Goal: Information Seeking & Learning: Compare options

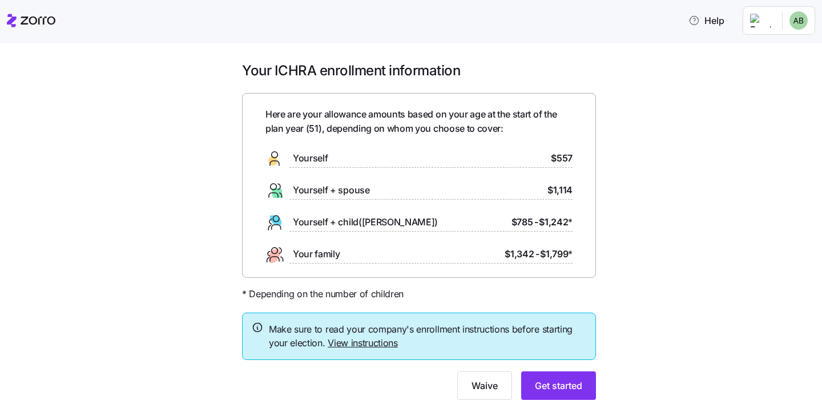
scroll to position [24, 0]
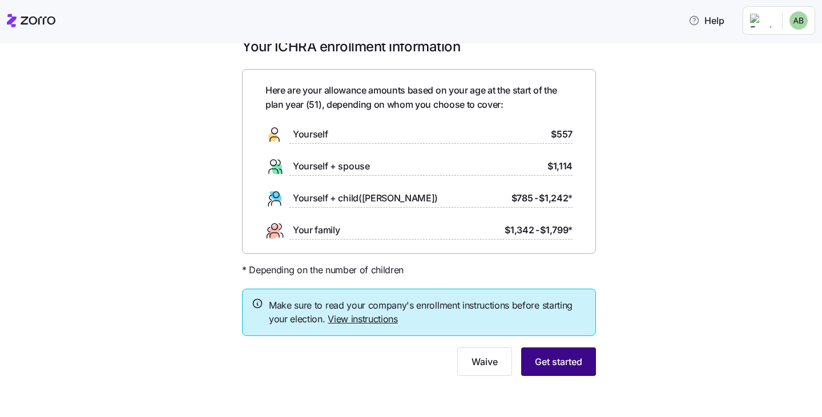
click at [573, 369] on button "Get started" at bounding box center [558, 362] width 75 height 29
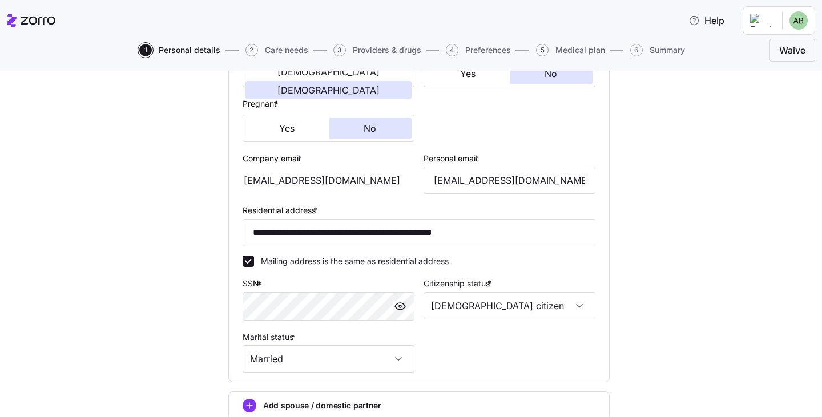
scroll to position [374, 0]
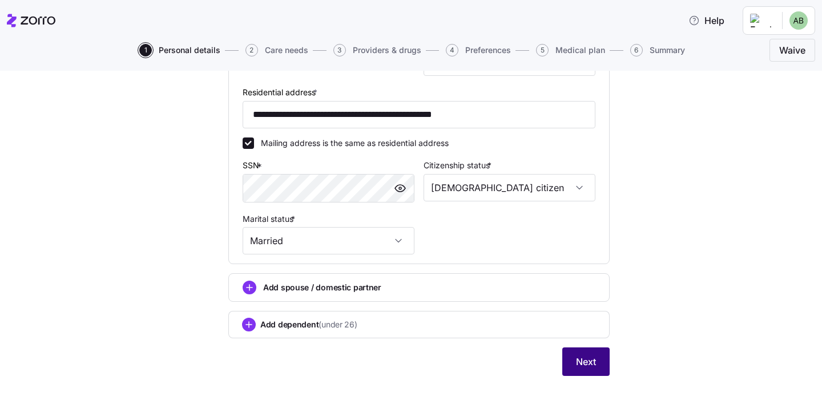
click at [591, 364] on span "Next" at bounding box center [586, 362] width 20 height 14
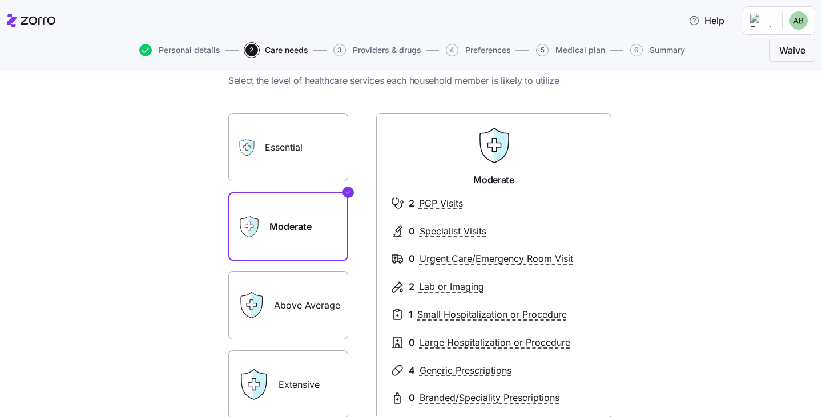
scroll to position [45, 0]
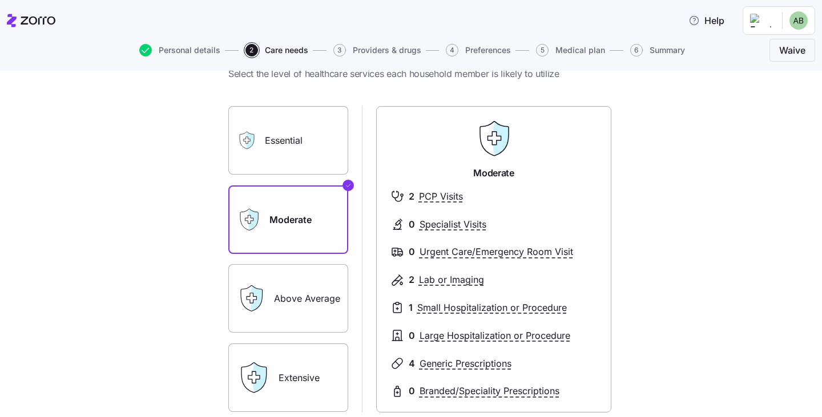
click at [287, 287] on label "Above Average" at bounding box center [288, 298] width 120 height 69
click at [0, 0] on input "Above Average" at bounding box center [0, 0] width 0 height 0
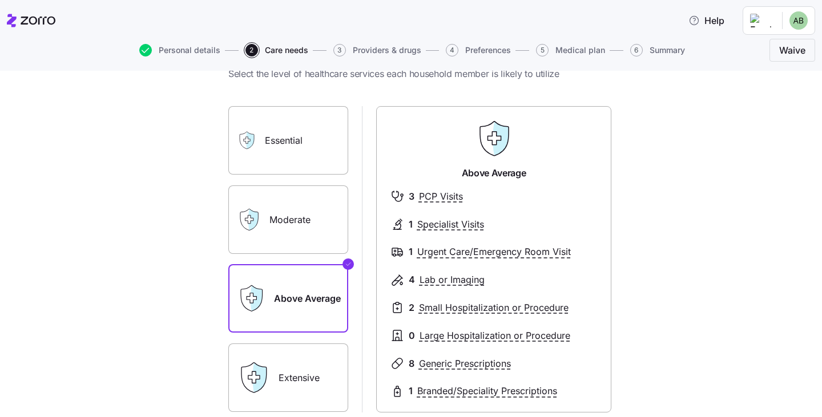
click at [273, 357] on div "Extensive" at bounding box center [288, 378] width 120 height 69
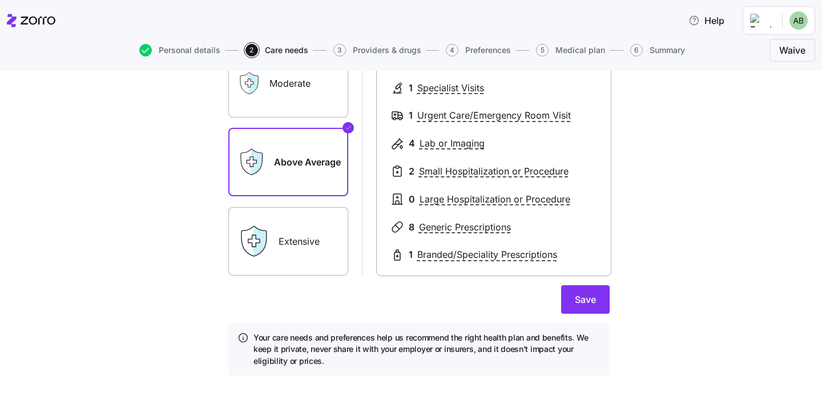
click at [259, 257] on icon at bounding box center [254, 242] width 32 height 32
click at [296, 243] on label "Extensive" at bounding box center [288, 241] width 120 height 69
click at [0, 0] on input "Extensive" at bounding box center [0, 0] width 0 height 0
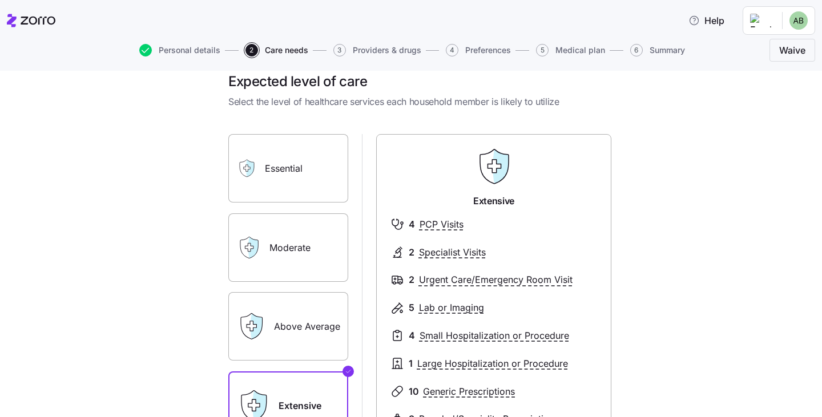
scroll to position [16, 0]
click at [293, 332] on label "Above Average" at bounding box center [288, 327] width 120 height 69
click at [0, 0] on input "Above Average" at bounding box center [0, 0] width 0 height 0
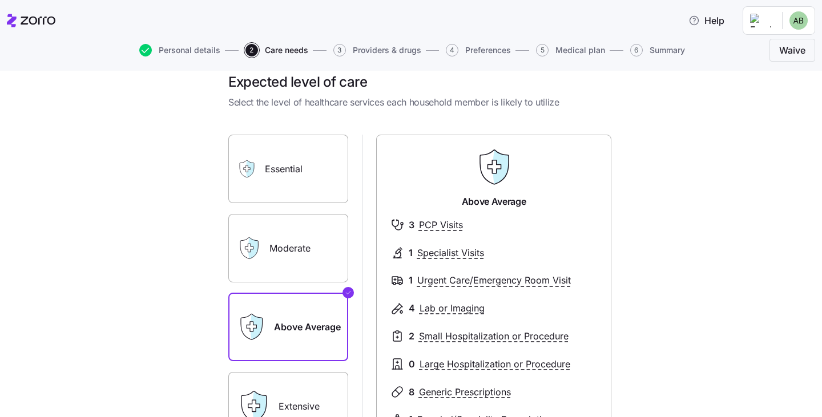
click at [301, 246] on label "Moderate" at bounding box center [288, 248] width 120 height 69
click at [0, 0] on input "Moderate" at bounding box center [0, 0] width 0 height 0
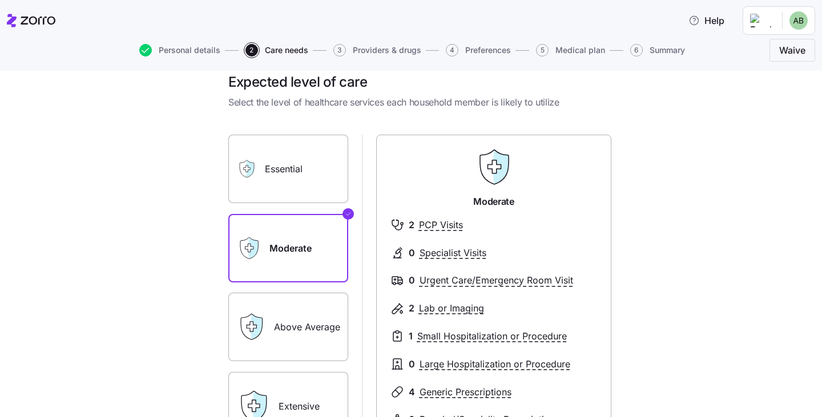
click at [312, 190] on label "Essential" at bounding box center [288, 169] width 120 height 69
click at [0, 0] on input "Essential" at bounding box center [0, 0] width 0 height 0
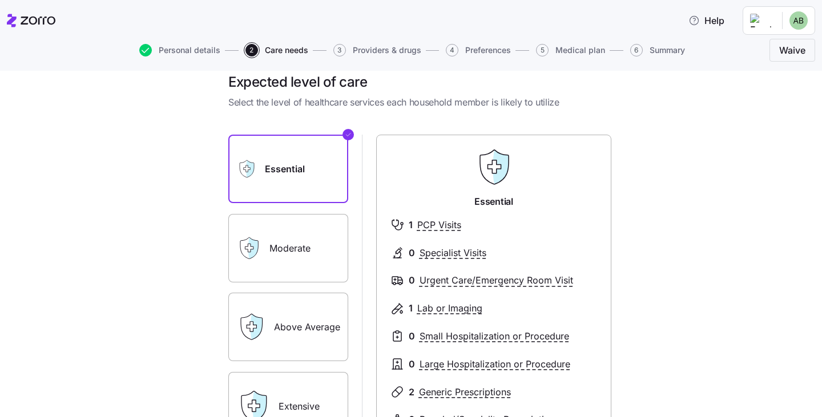
scroll to position [181, 0]
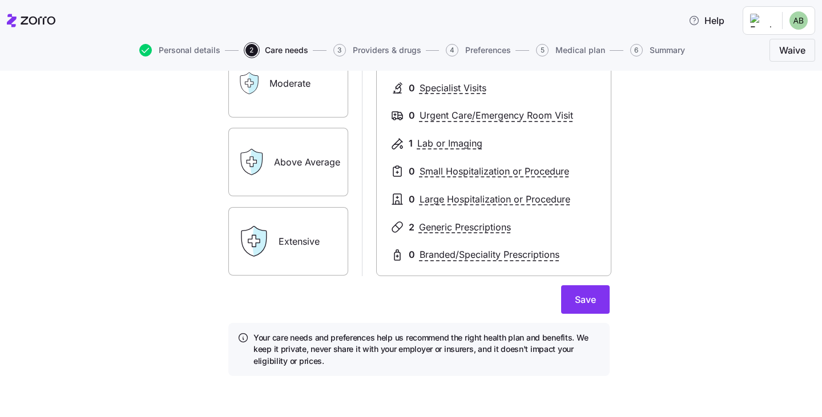
click at [13, 389] on div "Expected level of care Select the level of healthcare services each household m…" at bounding box center [411, 244] width 822 height 347
click at [306, 247] on label "Extensive" at bounding box center [288, 241] width 120 height 69
click at [0, 0] on input "Extensive" at bounding box center [0, 0] width 0 height 0
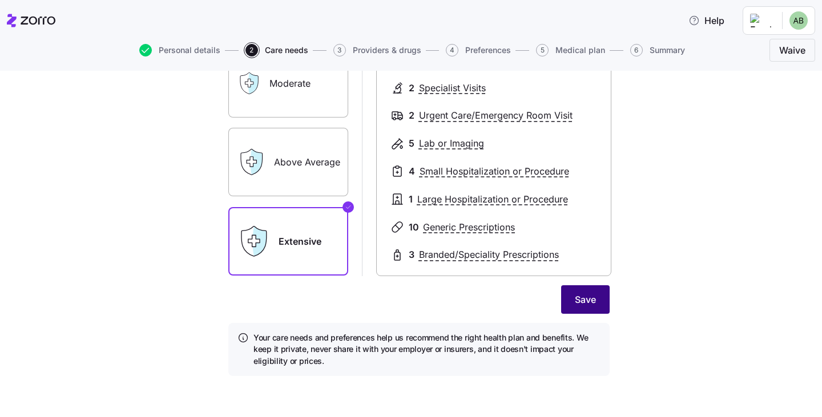
click at [580, 303] on span "Save" at bounding box center [585, 300] width 21 height 14
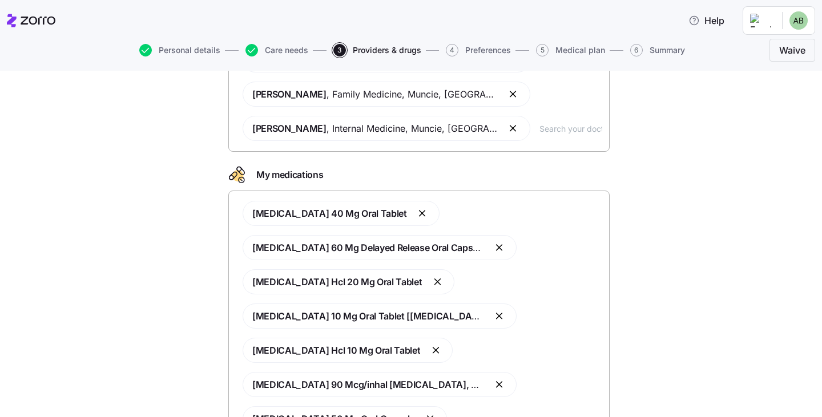
scroll to position [476, 0]
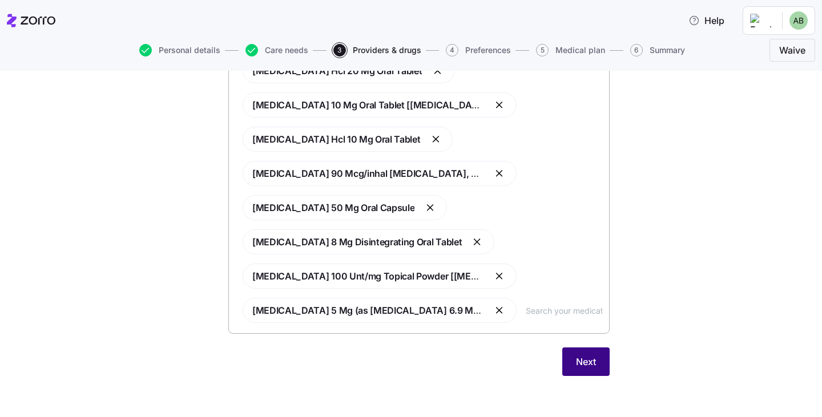
click at [576, 366] on span "Next" at bounding box center [586, 362] width 20 height 14
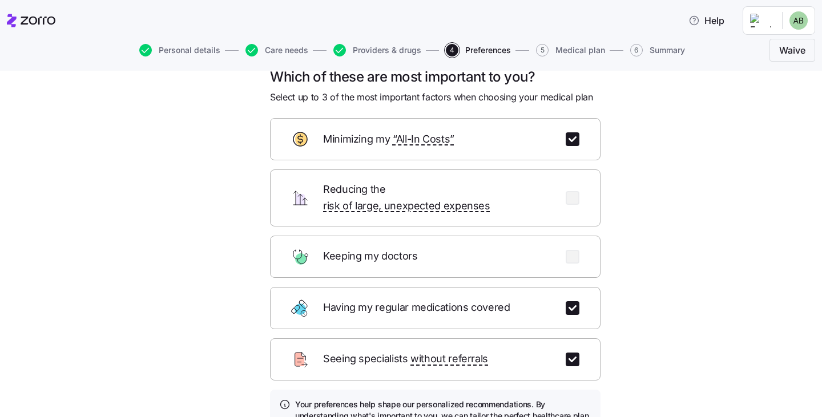
scroll to position [127, 0]
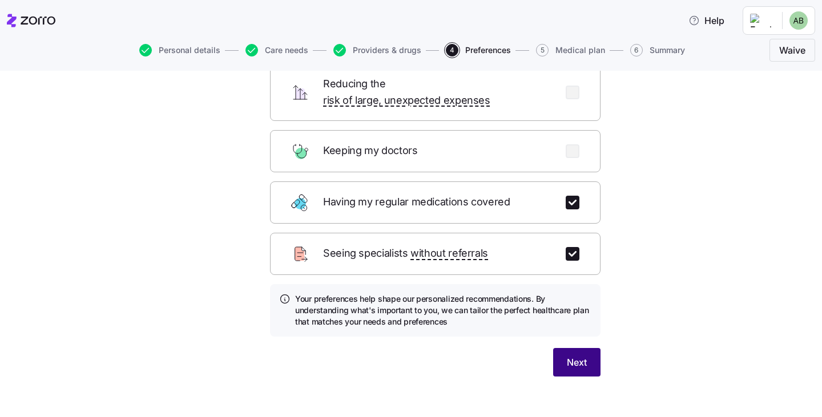
click at [568, 356] on span "Next" at bounding box center [577, 363] width 20 height 14
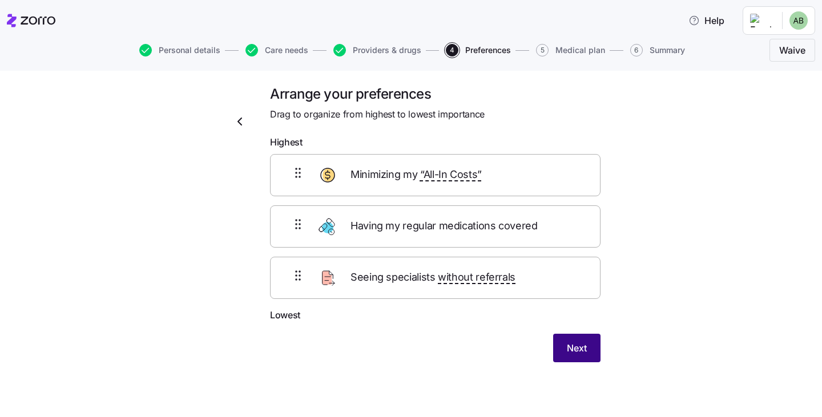
scroll to position [3, 0]
click at [618, 269] on div "Arrange your preferences Drag to organize from highest to lowest importance Hig…" at bounding box center [419, 238] width 774 height 305
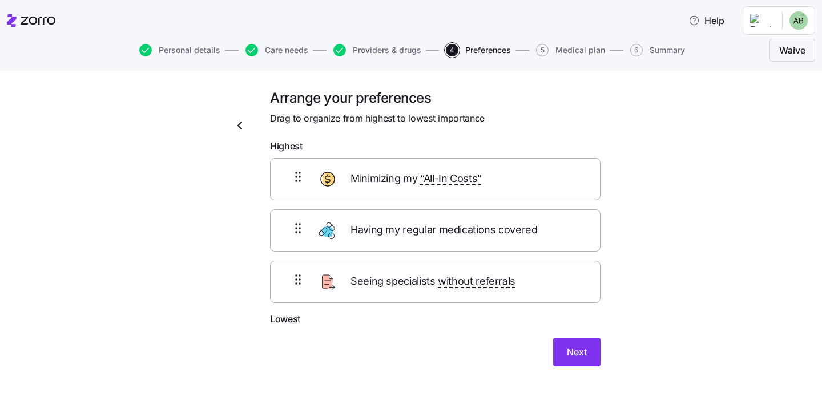
scroll to position [1, 0]
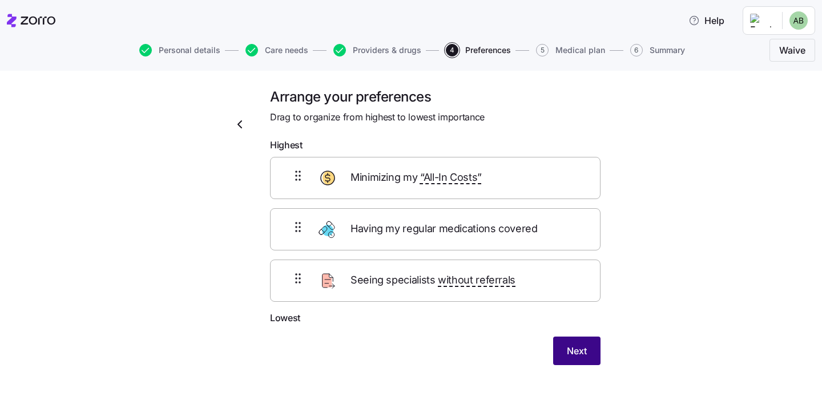
click at [572, 349] on span "Next" at bounding box center [577, 351] width 20 height 14
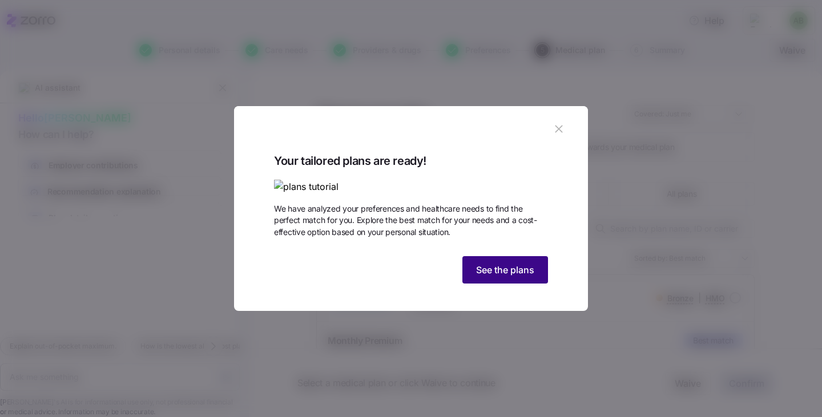
click at [517, 277] on span "See the plans" at bounding box center [505, 270] width 58 height 14
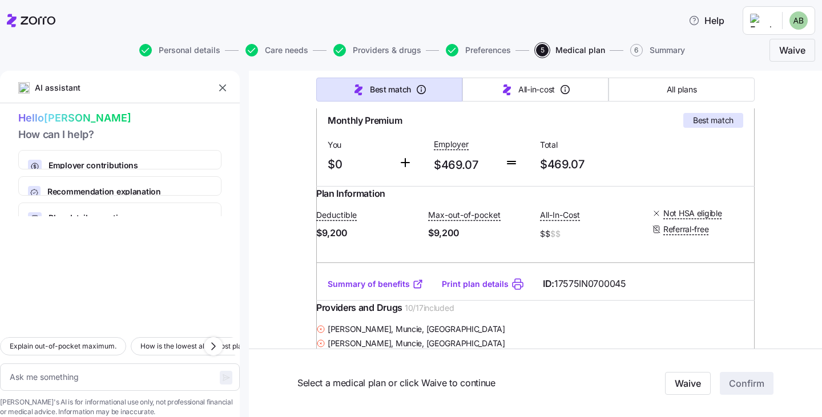
scroll to position [231, 0]
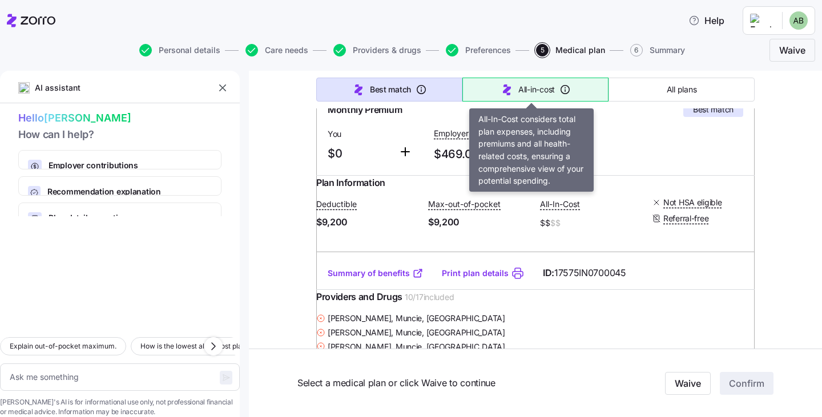
click at [540, 93] on span "All-in-cost" at bounding box center [536, 89] width 37 height 11
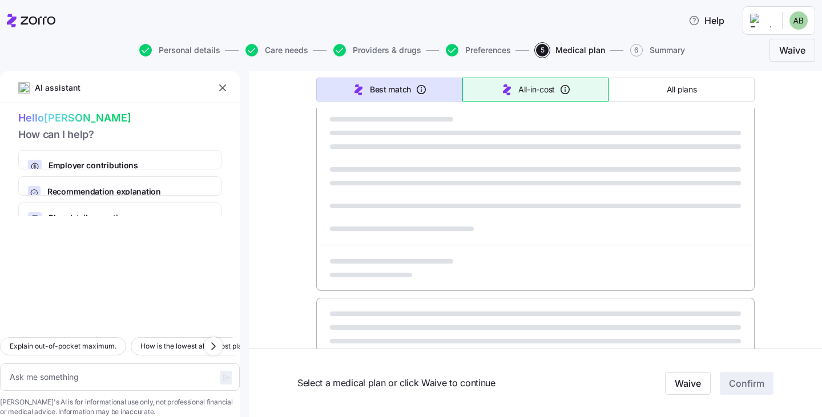
type textarea "x"
type input "Sorted by: All-in-cost"
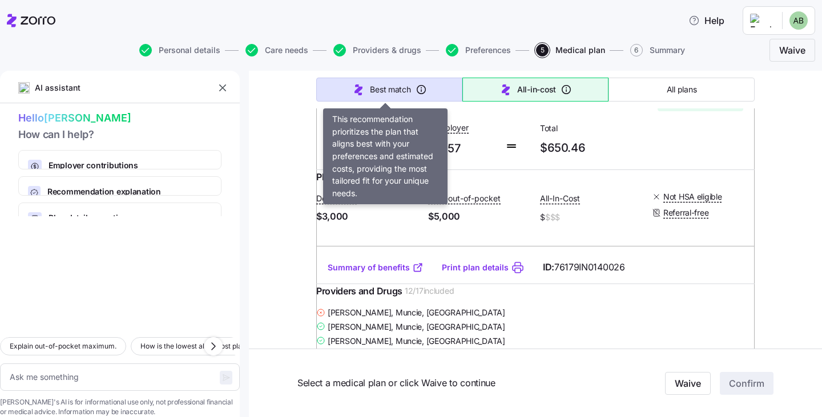
click at [379, 91] on span "Best match" at bounding box center [390, 89] width 41 height 11
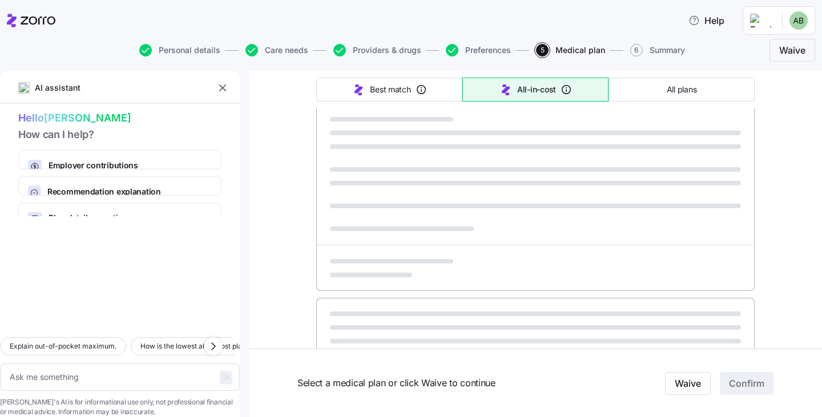
type textarea "x"
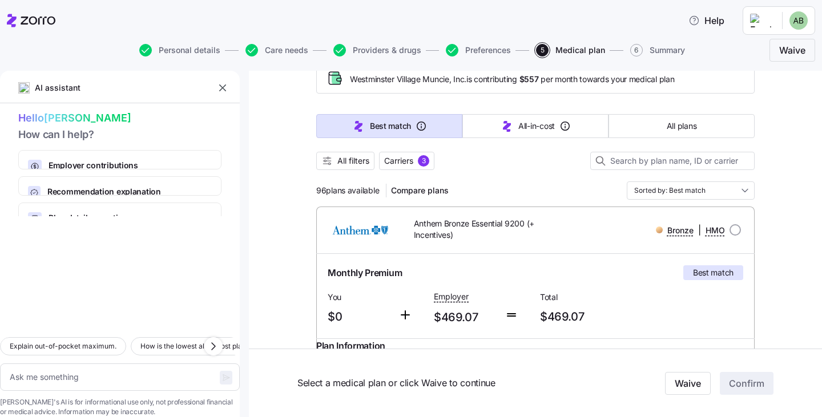
scroll to position [0, 0]
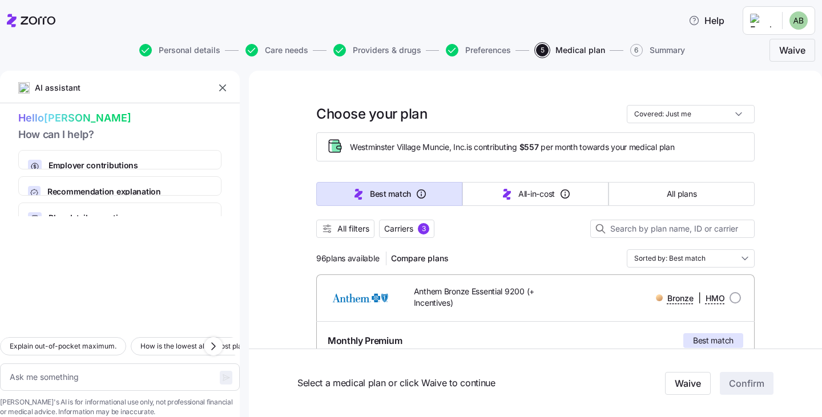
click at [227, 92] on icon "button" at bounding box center [222, 87] width 11 height 11
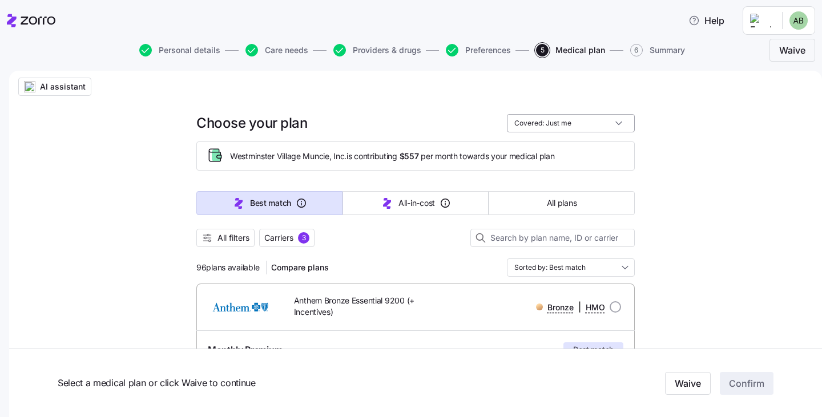
click at [565, 127] on input "Covered: Just me" at bounding box center [571, 123] width 128 height 18
click at [219, 239] on span "All filters" at bounding box center [234, 237] width 32 height 11
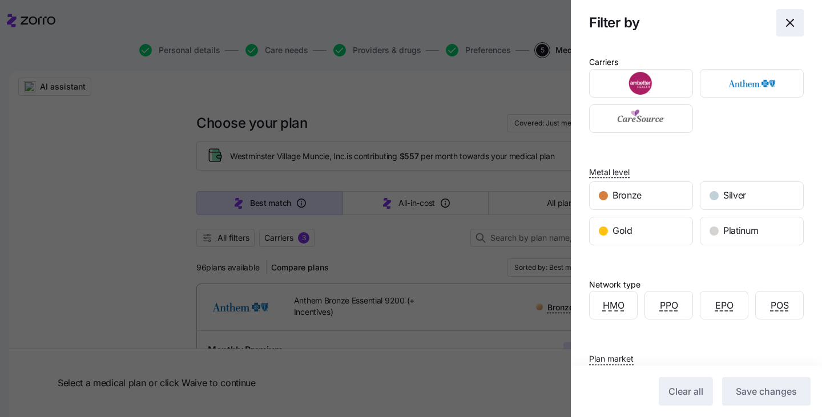
click at [787, 21] on icon "button" at bounding box center [790, 23] width 14 height 14
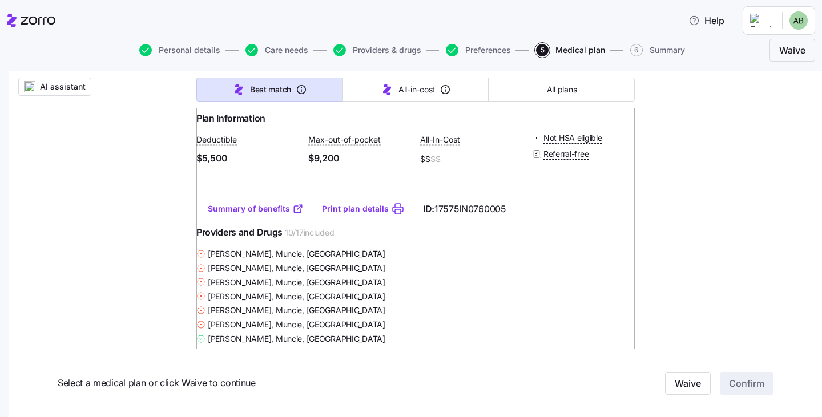
scroll to position [1451, 0]
click at [0, 280] on div "AI assistant Choose your plan Covered: Just me Westminster Village Muncie, Inc.…" at bounding box center [411, 223] width 822 height 3208
click at [1, 271] on div "AI assistant Choose your plan Covered: Just me Westminster Village Muncie, Inc.…" at bounding box center [411, 223] width 822 height 3208
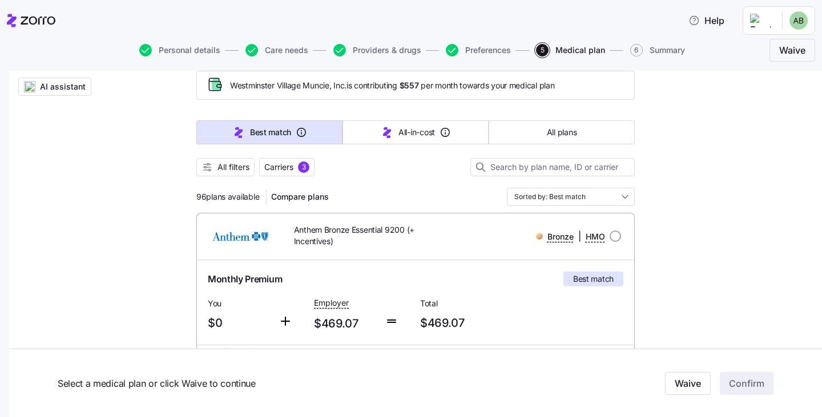
scroll to position [70, 0]
click at [227, 176] on button "All filters" at bounding box center [225, 168] width 58 height 18
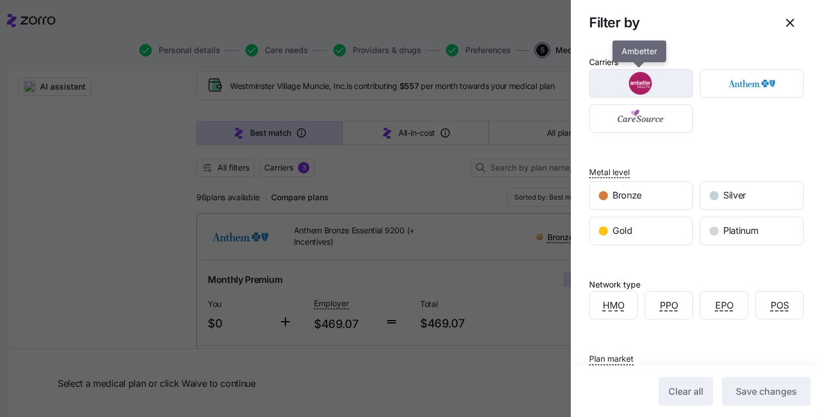
click at [672, 82] on img "button" at bounding box center [641, 83] width 84 height 23
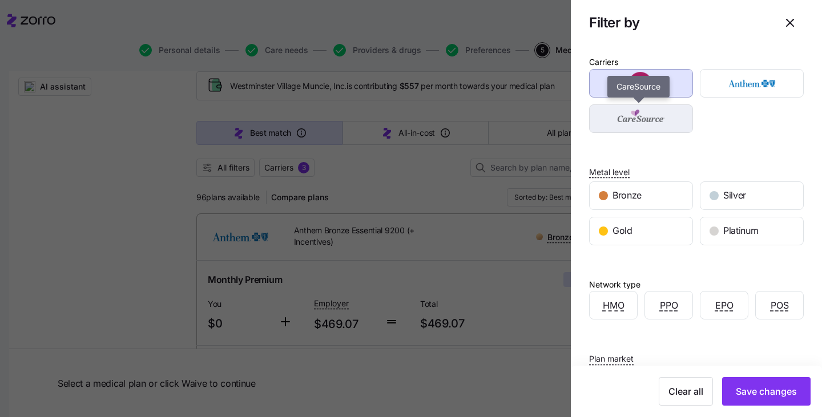
click at [658, 125] on img "button" at bounding box center [641, 118] width 84 height 23
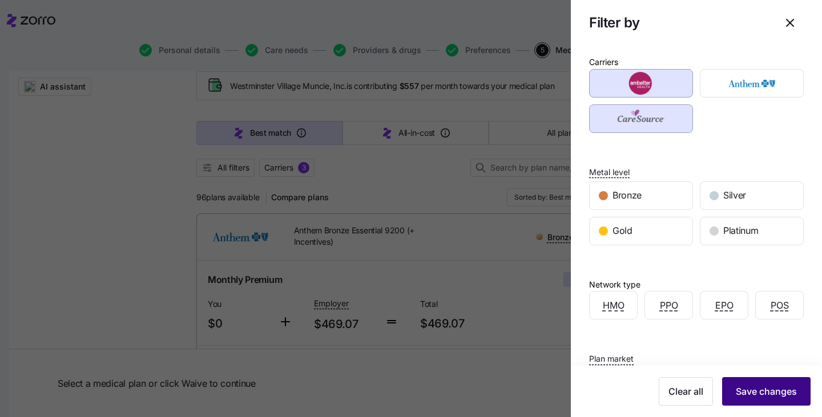
click at [750, 396] on span "Save changes" at bounding box center [766, 392] width 61 height 14
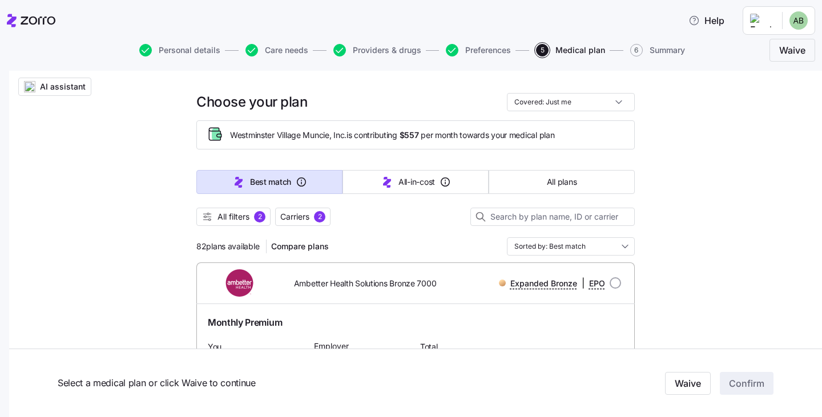
scroll to position [0, 0]
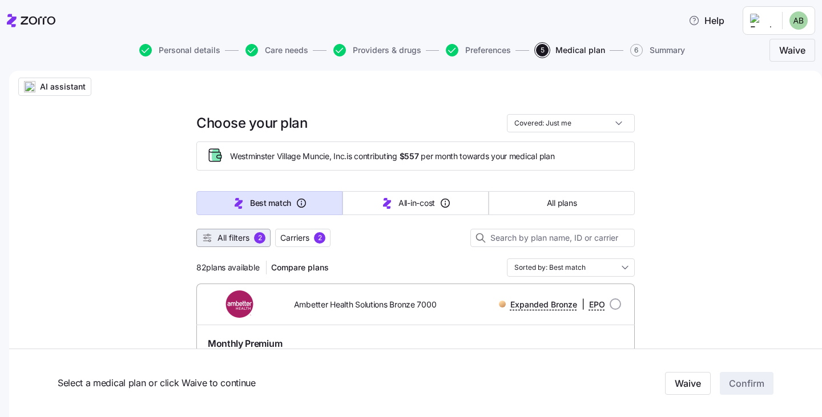
click at [254, 242] on span "2" at bounding box center [259, 237] width 11 height 11
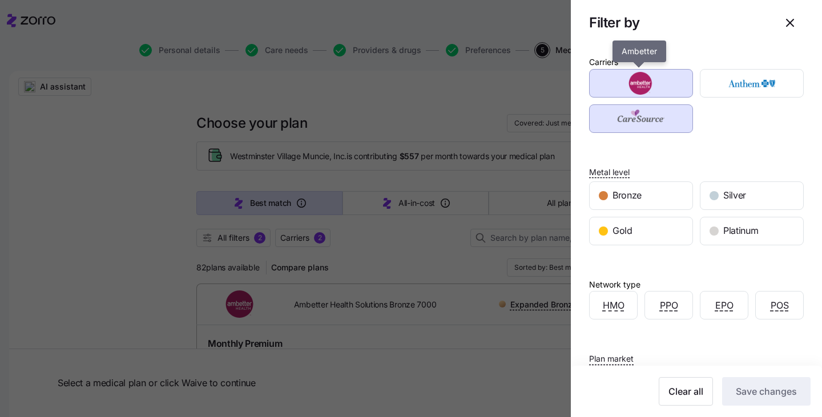
click at [643, 81] on img "button" at bounding box center [641, 83] width 84 height 23
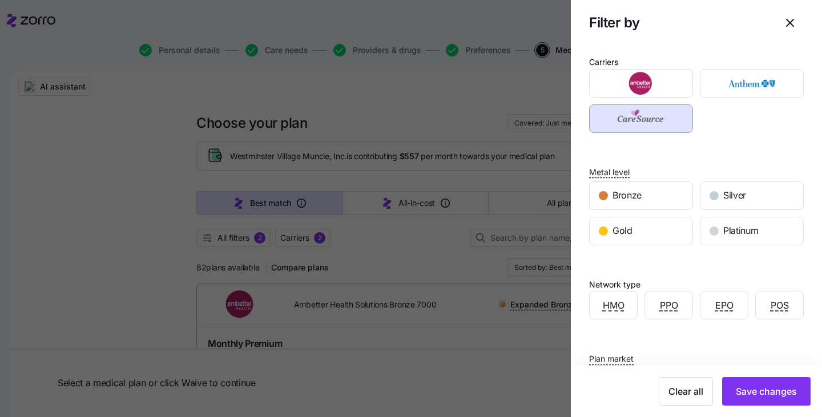
click at [780, 410] on div "Clear all Save changes" at bounding box center [696, 391] width 251 height 51
click at [765, 396] on span "Save changes" at bounding box center [766, 392] width 61 height 14
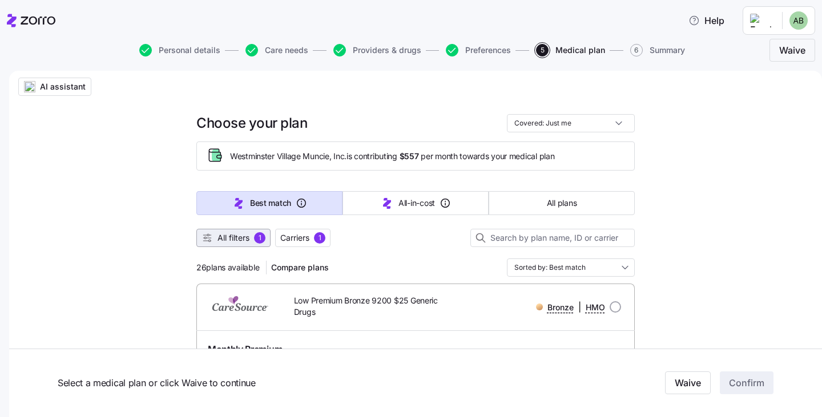
click at [240, 234] on span "All filters" at bounding box center [234, 237] width 32 height 11
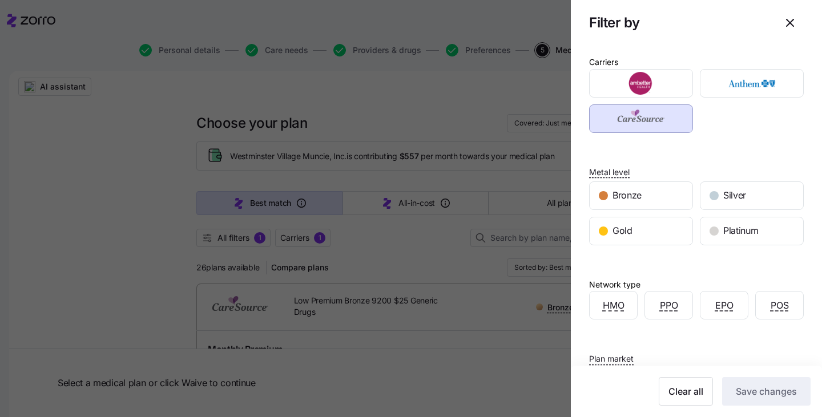
click at [434, 111] on div at bounding box center [411, 208] width 822 height 417
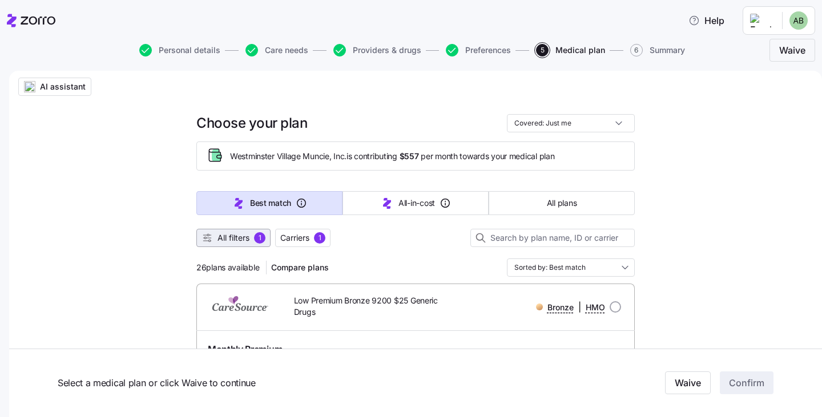
click at [227, 234] on span "All filters" at bounding box center [234, 237] width 32 height 11
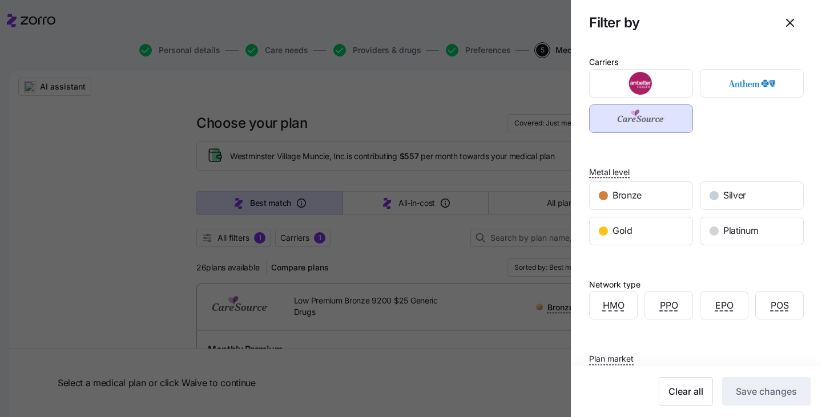
scroll to position [126, 0]
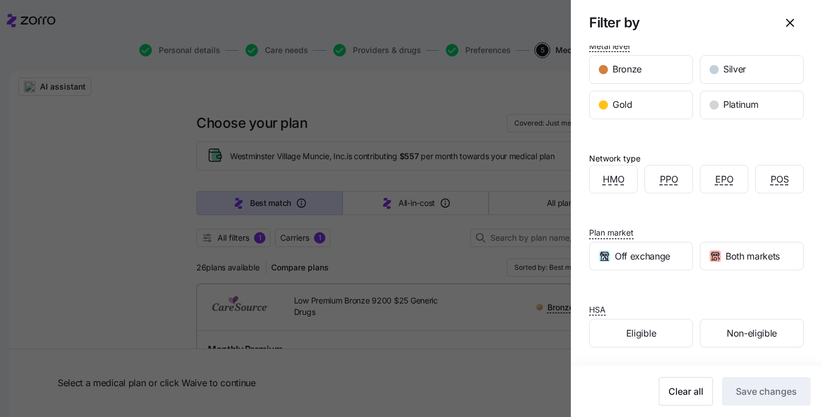
click at [377, 136] on div at bounding box center [411, 208] width 822 height 417
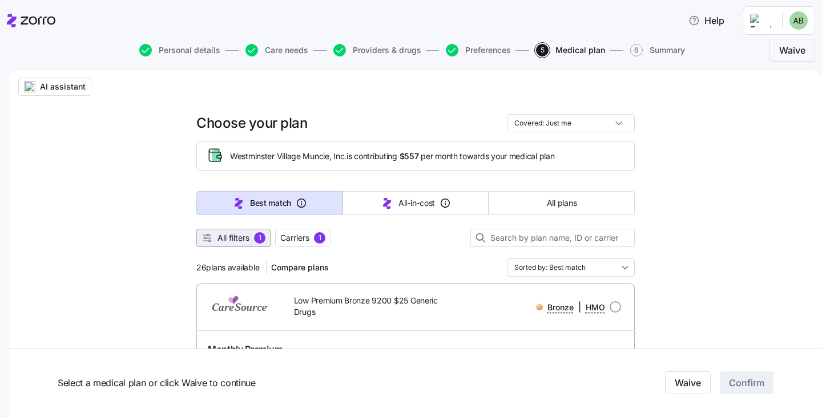
click at [239, 239] on span "All filters" at bounding box center [234, 237] width 32 height 11
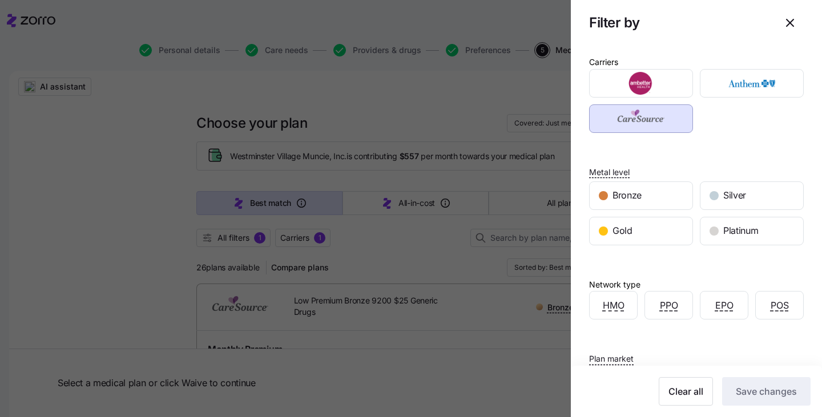
click at [461, 222] on div at bounding box center [411, 208] width 822 height 417
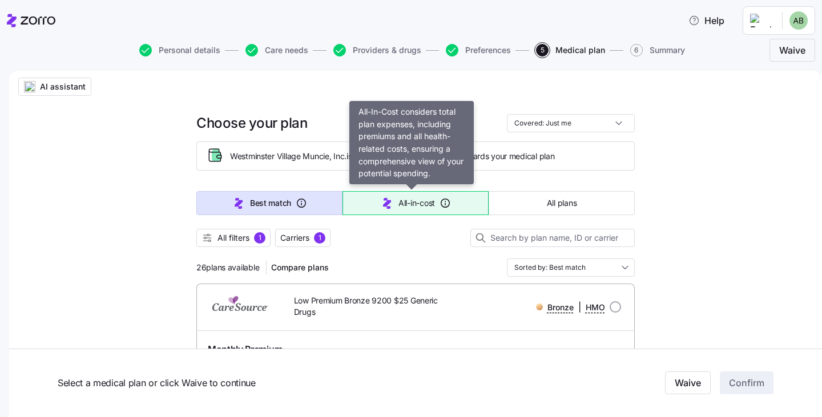
click at [424, 206] on span "All-in-cost" at bounding box center [417, 203] width 37 height 11
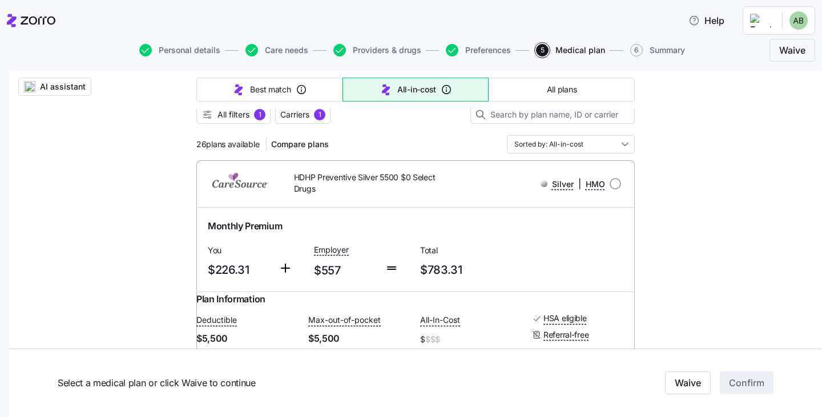
scroll to position [0, 0]
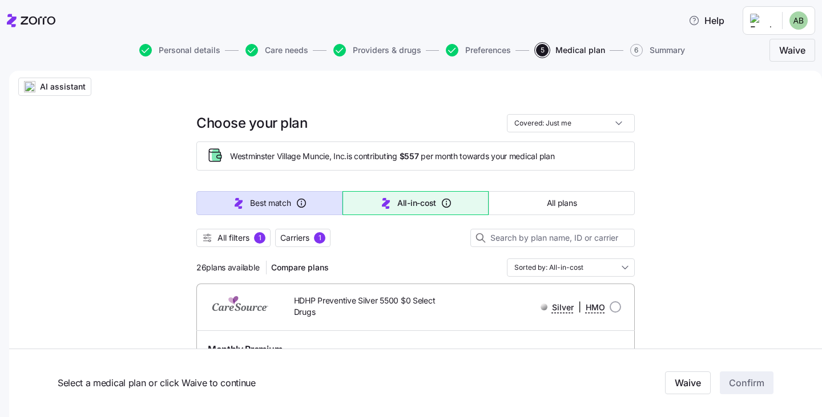
click at [240, 195] on button "Best match" at bounding box center [269, 203] width 146 height 24
type input "Sorted by: Best match"
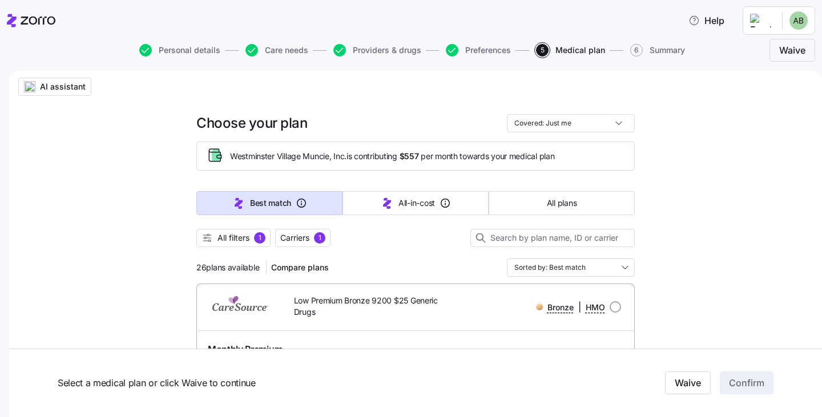
click at [227, 248] on div at bounding box center [415, 252] width 438 height 11
click at [236, 235] on span "All filters" at bounding box center [234, 237] width 32 height 11
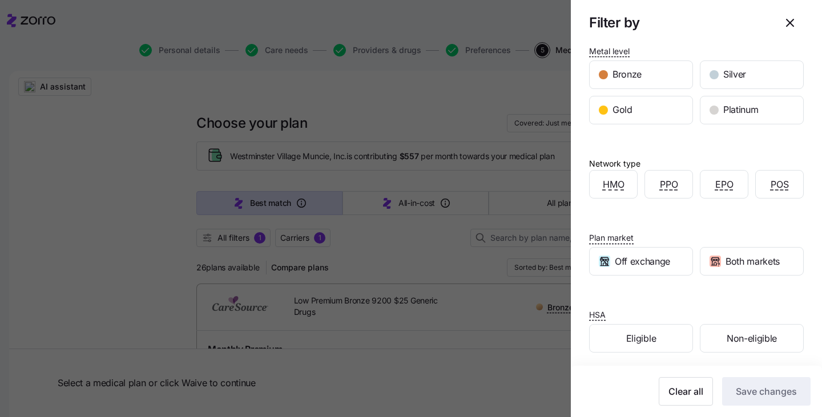
scroll to position [126, 0]
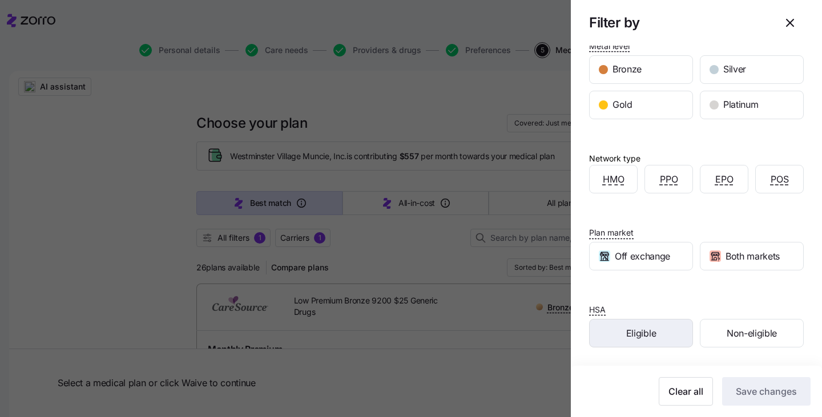
click at [643, 325] on div "Eligible" at bounding box center [641, 333] width 103 height 27
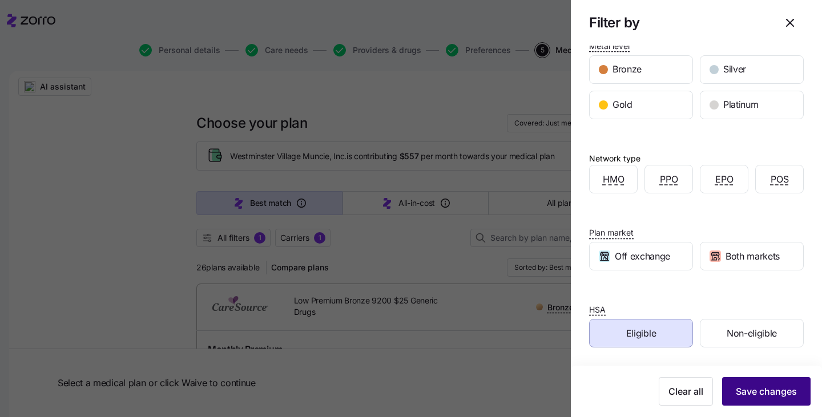
click at [742, 389] on span "Save changes" at bounding box center [766, 392] width 61 height 14
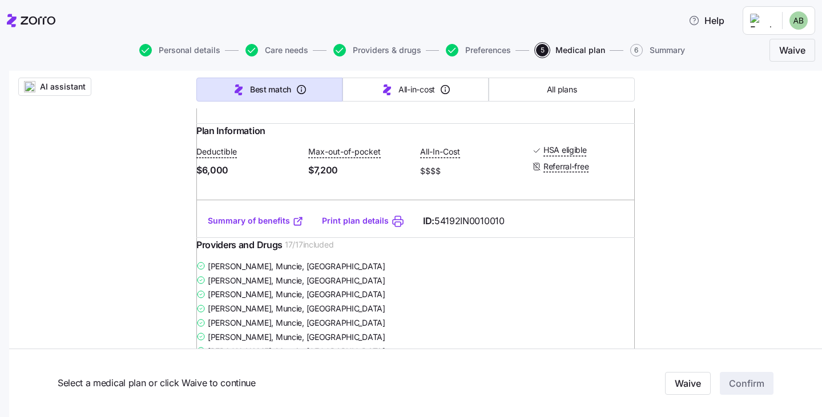
scroll to position [270, 0]
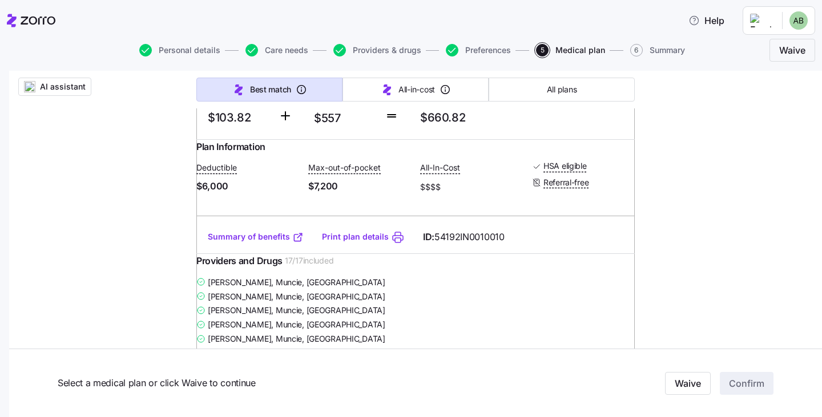
click at [278, 241] on div "Summary of benefits Print plan details ID: 54192IN0010010" at bounding box center [415, 237] width 438 height 33
click at [273, 243] on link "Summary of benefits" at bounding box center [256, 236] width 96 height 11
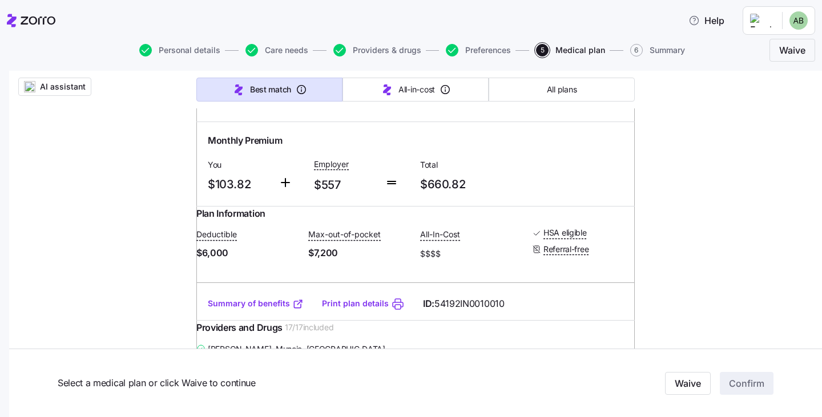
scroll to position [204, 0]
click at [365, 309] on link "Print plan details" at bounding box center [355, 302] width 67 height 11
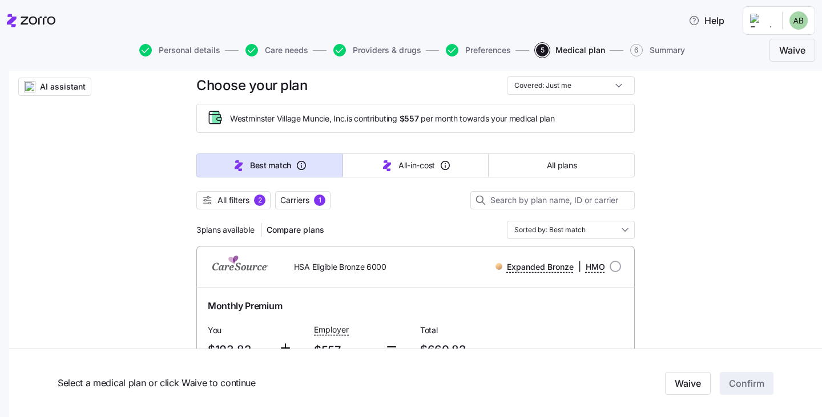
scroll to position [0, 0]
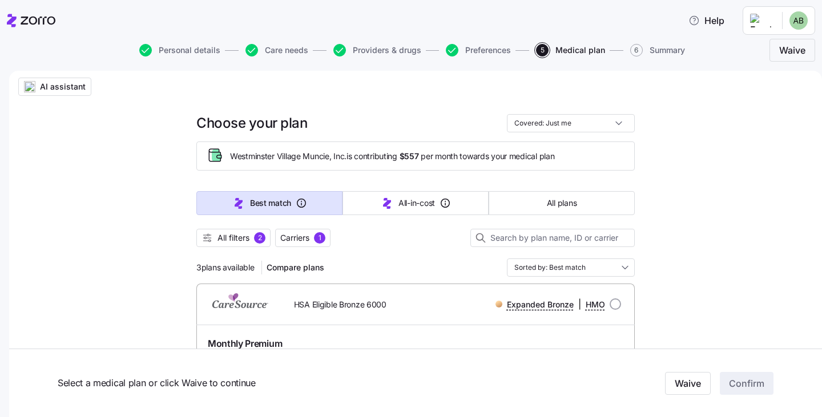
click at [245, 238] on span "All filters" at bounding box center [234, 237] width 32 height 11
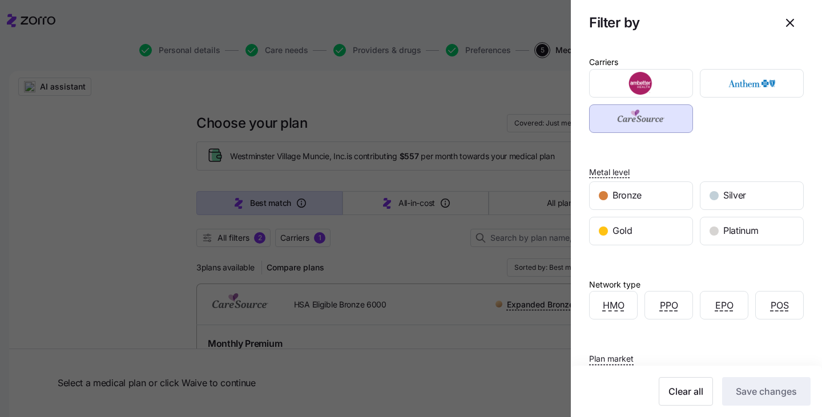
scroll to position [126, 0]
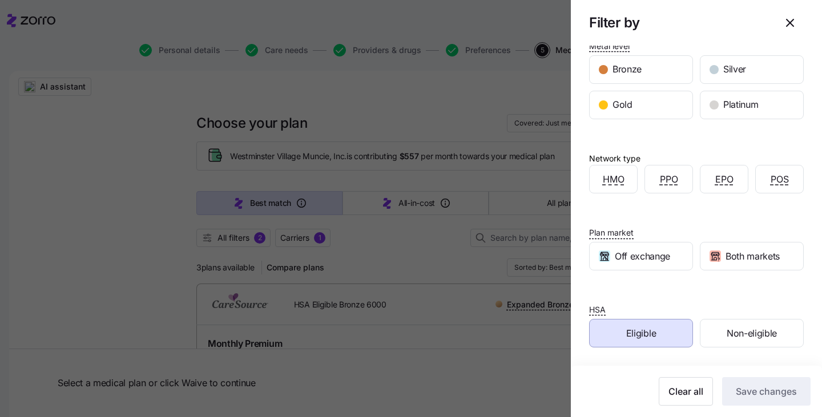
click at [783, 29] on icon "button" at bounding box center [790, 23] width 14 height 14
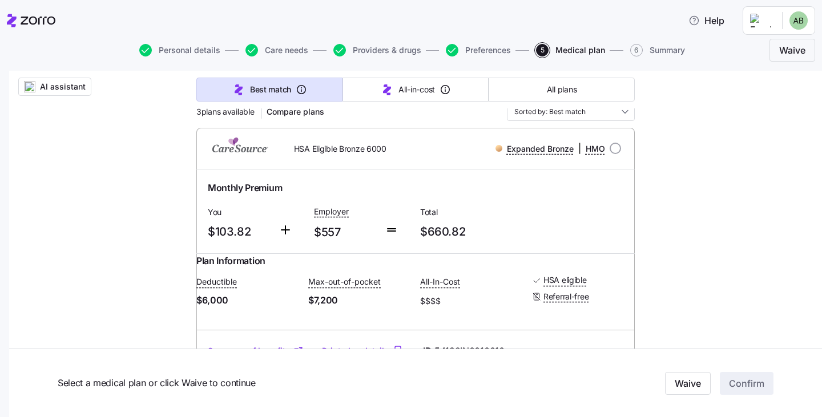
scroll to position [151, 0]
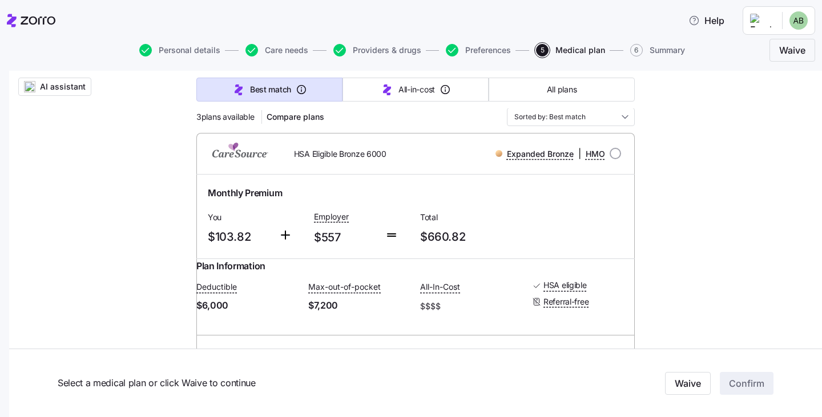
click at [427, 178] on div "Monthly Premium You $103.82 Employer $557 Total $660.82" at bounding box center [415, 217] width 438 height 84
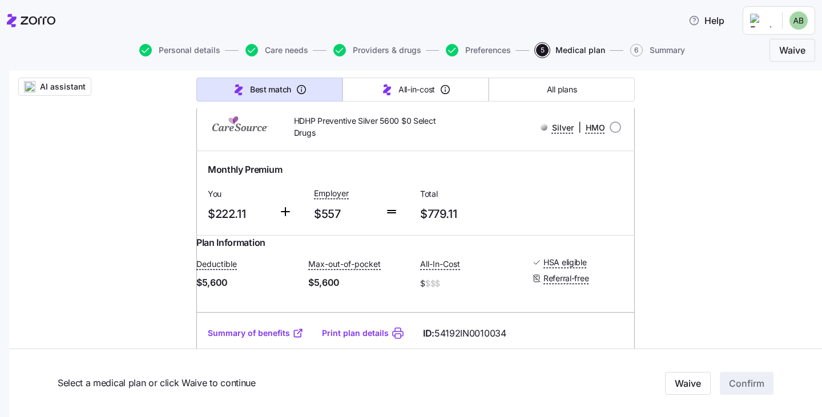
scroll to position [739, 0]
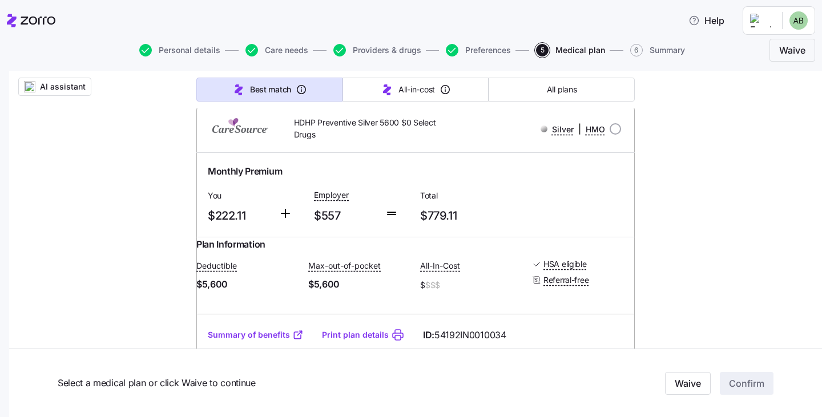
click at [610, 135] on input "radio" at bounding box center [615, 128] width 11 height 11
radio input "true"
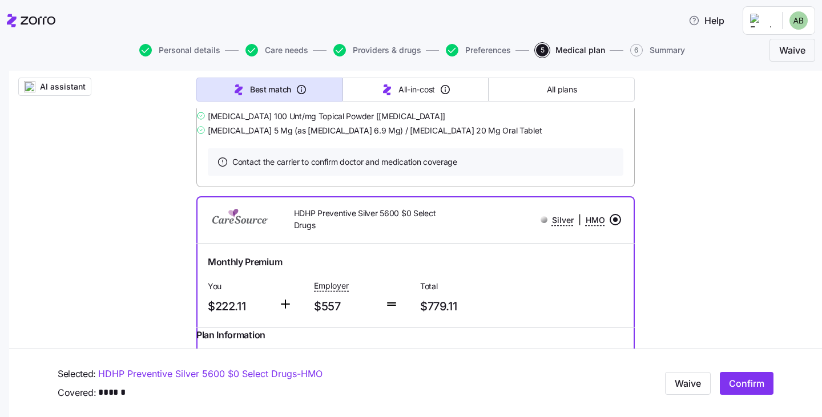
scroll to position [650, 0]
click at [610, 224] on input "radio" at bounding box center [615, 218] width 11 height 11
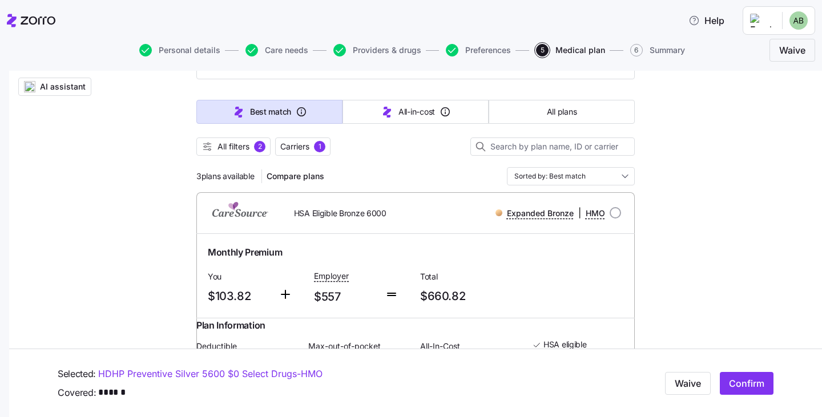
scroll to position [90, 0]
click at [238, 149] on span "All filters" at bounding box center [234, 147] width 32 height 11
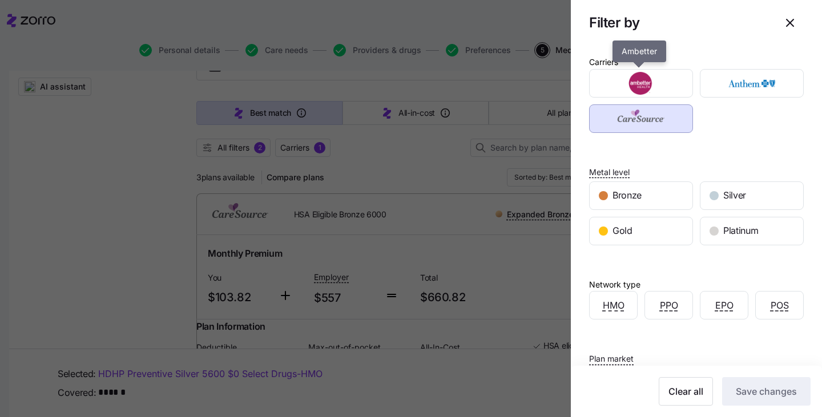
click at [639, 75] on img "button" at bounding box center [641, 83] width 84 height 23
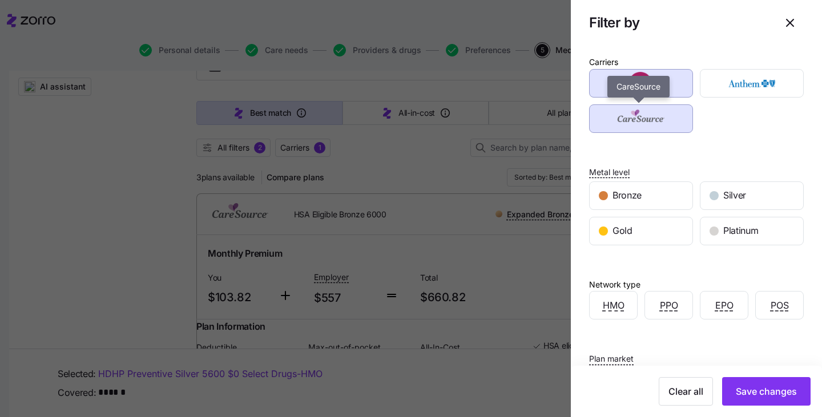
click at [647, 116] on img "button" at bounding box center [641, 118] width 84 height 23
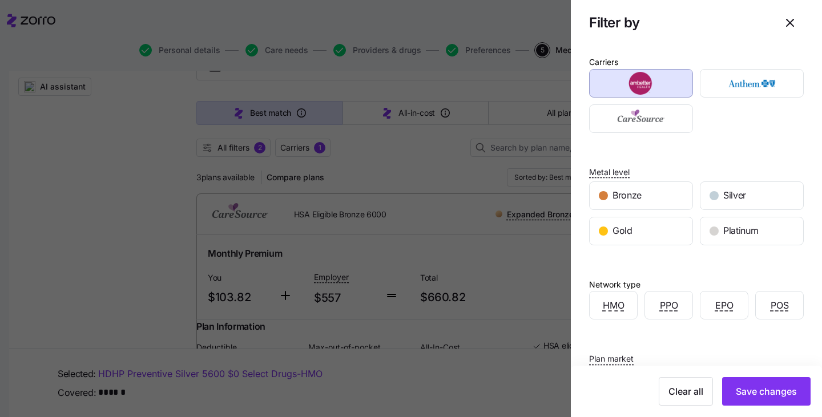
scroll to position [126, 0]
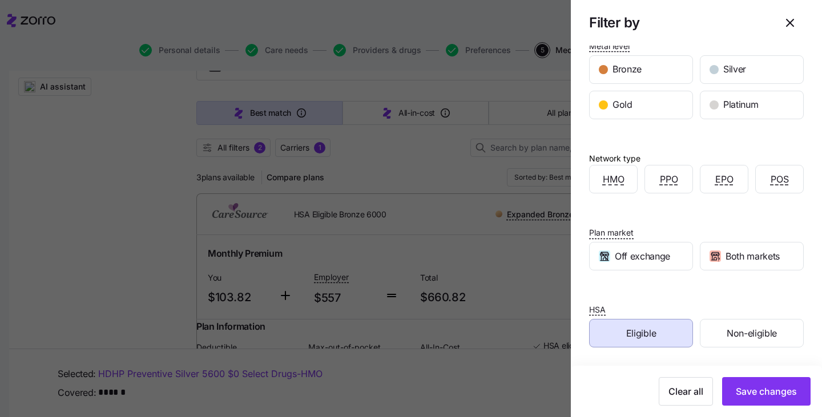
click at [655, 336] on div "Eligible" at bounding box center [641, 333] width 103 height 27
click at [761, 399] on button "Save changes" at bounding box center [766, 391] width 88 height 29
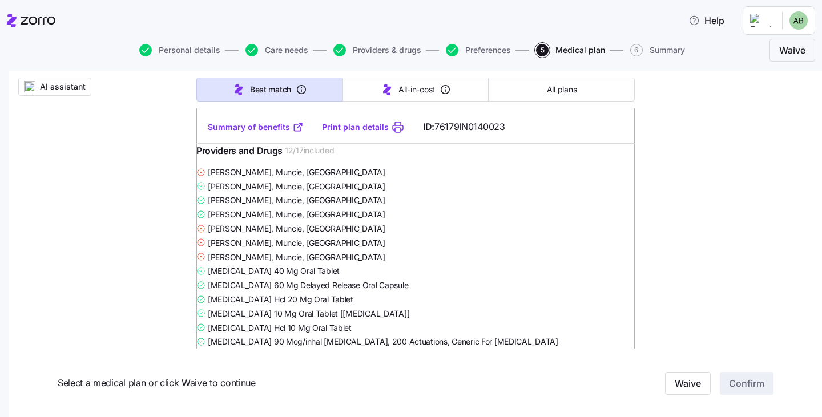
scroll to position [396, 0]
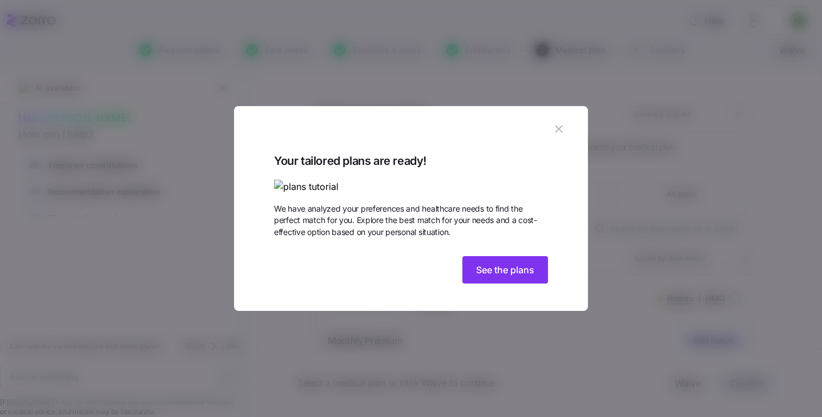
click at [566, 120] on button "button" at bounding box center [559, 129] width 18 height 18
type textarea "x"
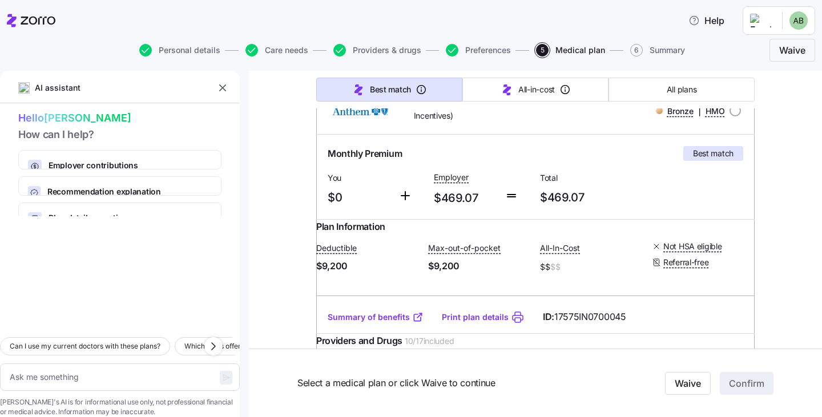
scroll to position [196, 0]
